Goal: Complete application form

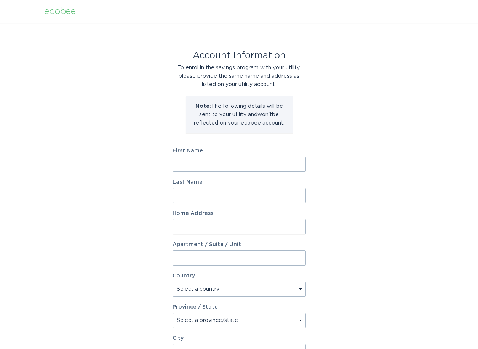
type input "Charles"
type input "Greenberg"
type input "584 Coal Bank Trl"
select select "US"
type input "Arvada"
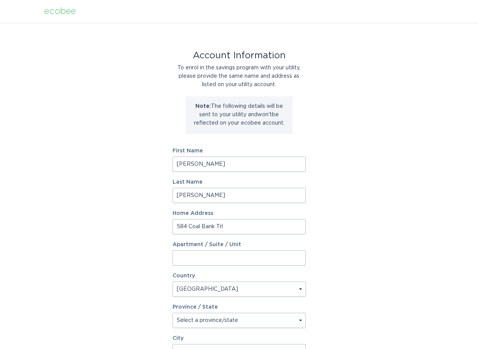
type input "80104"
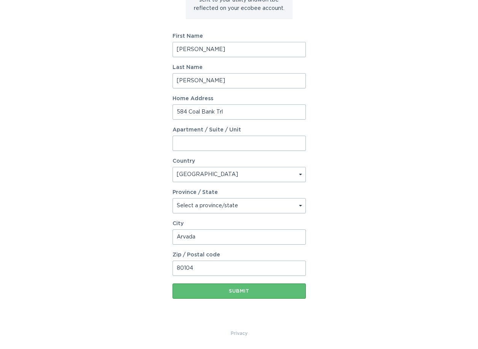
click at [229, 207] on select "Select a province/state Alabama Alaska American Samoa Arizona Arkansas Californ…" at bounding box center [239, 205] width 133 height 15
select select "CO"
click at [173, 198] on select "Select a province/state Alabama Alaska American Samoa Arizona Arkansas Californ…" at bounding box center [239, 205] width 133 height 15
drag, startPoint x: 200, startPoint y: 235, endPoint x: 135, endPoint y: 234, distance: 65.2
click at [135, 234] on div "Account Information To enrol in the savings program with your utility, please p…" at bounding box center [239, 118] width 478 height 421
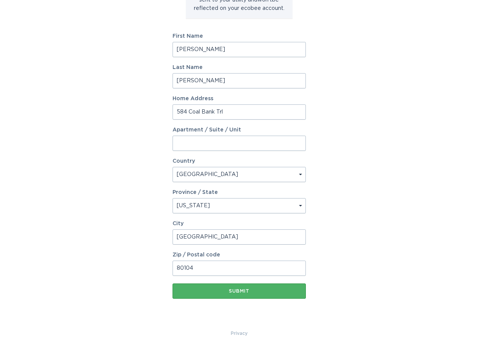
type input "Castle Rock"
click at [248, 295] on button "Submit" at bounding box center [239, 291] width 133 height 15
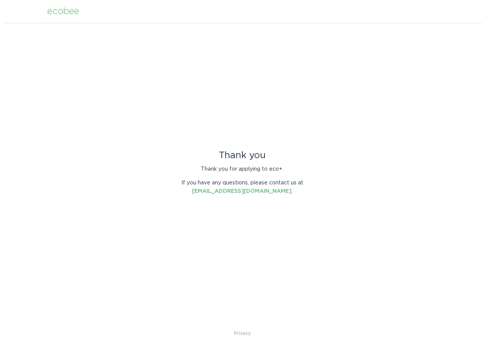
scroll to position [0, 0]
